Goal: Transaction & Acquisition: Purchase product/service

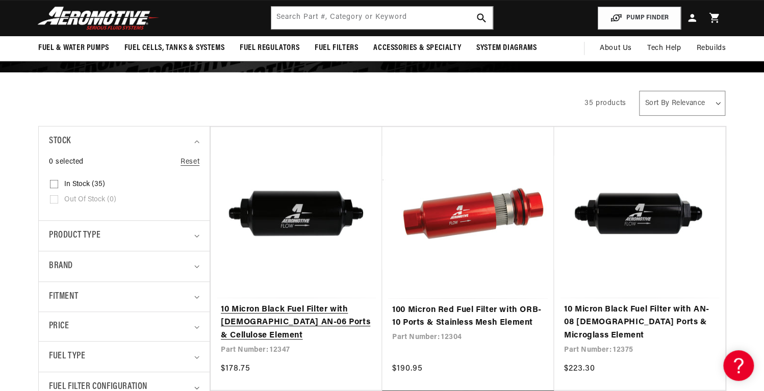
scroll to position [134, 0]
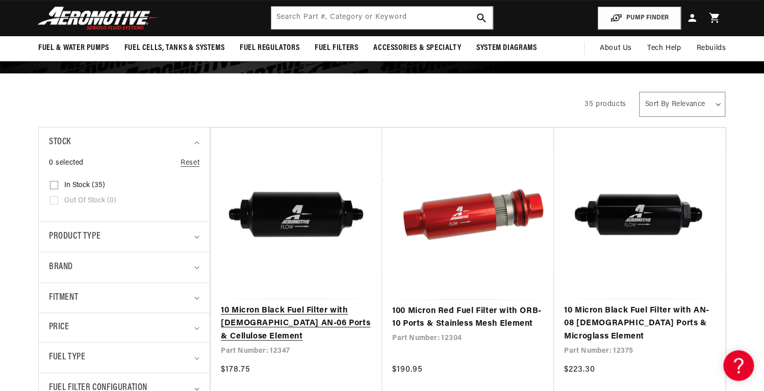
click at [288, 313] on link "10 Micron Black Fuel Filter with [DEMOGRAPHIC_DATA] AN-06 Ports & Cellulose Ele…" at bounding box center [296, 324] width 151 height 39
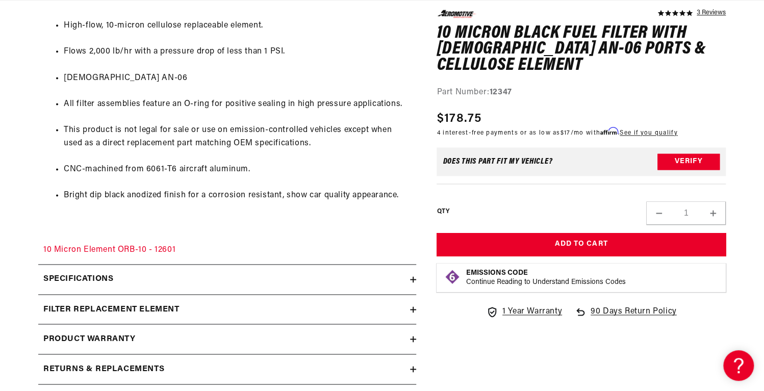
click at [409, 278] on div "Specifications" at bounding box center [224, 279] width 372 height 13
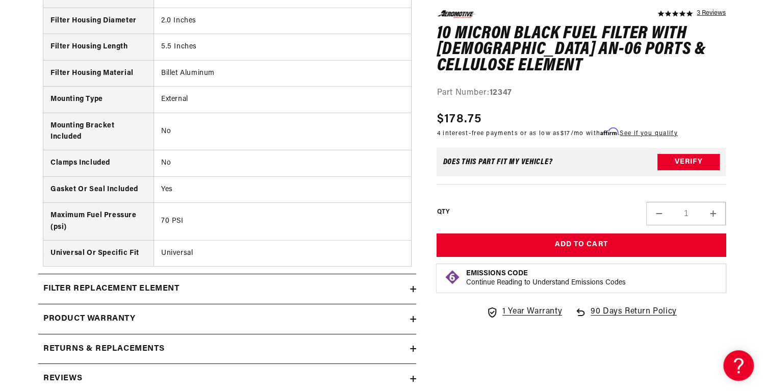
click at [413, 288] on icon at bounding box center [413, 289] width 0 height 6
